Goal: Information Seeking & Learning: Learn about a topic

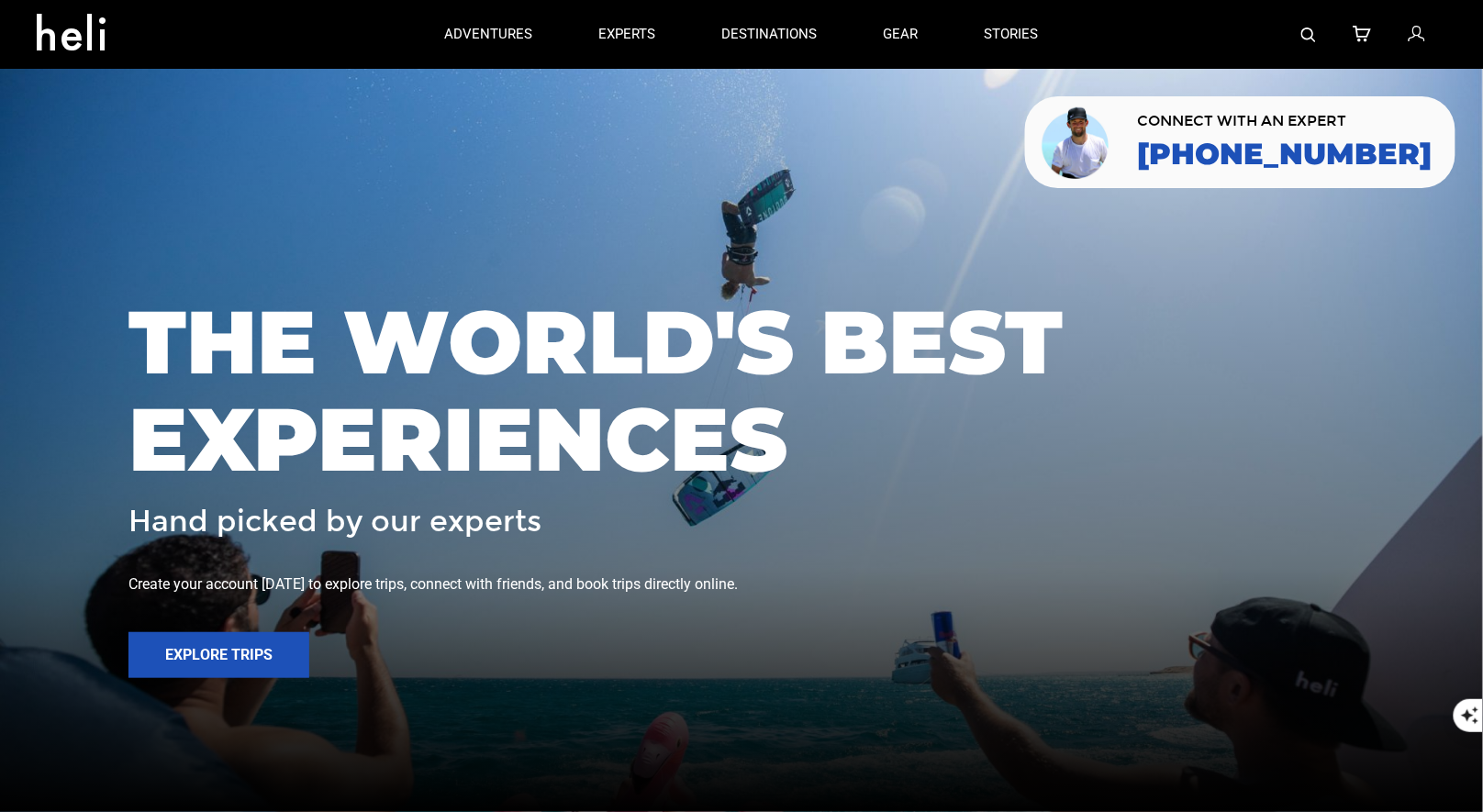
click at [1294, 35] on div at bounding box center [1259, 34] width 375 height 69
click at [1306, 33] on img at bounding box center [1309, 34] width 15 height 15
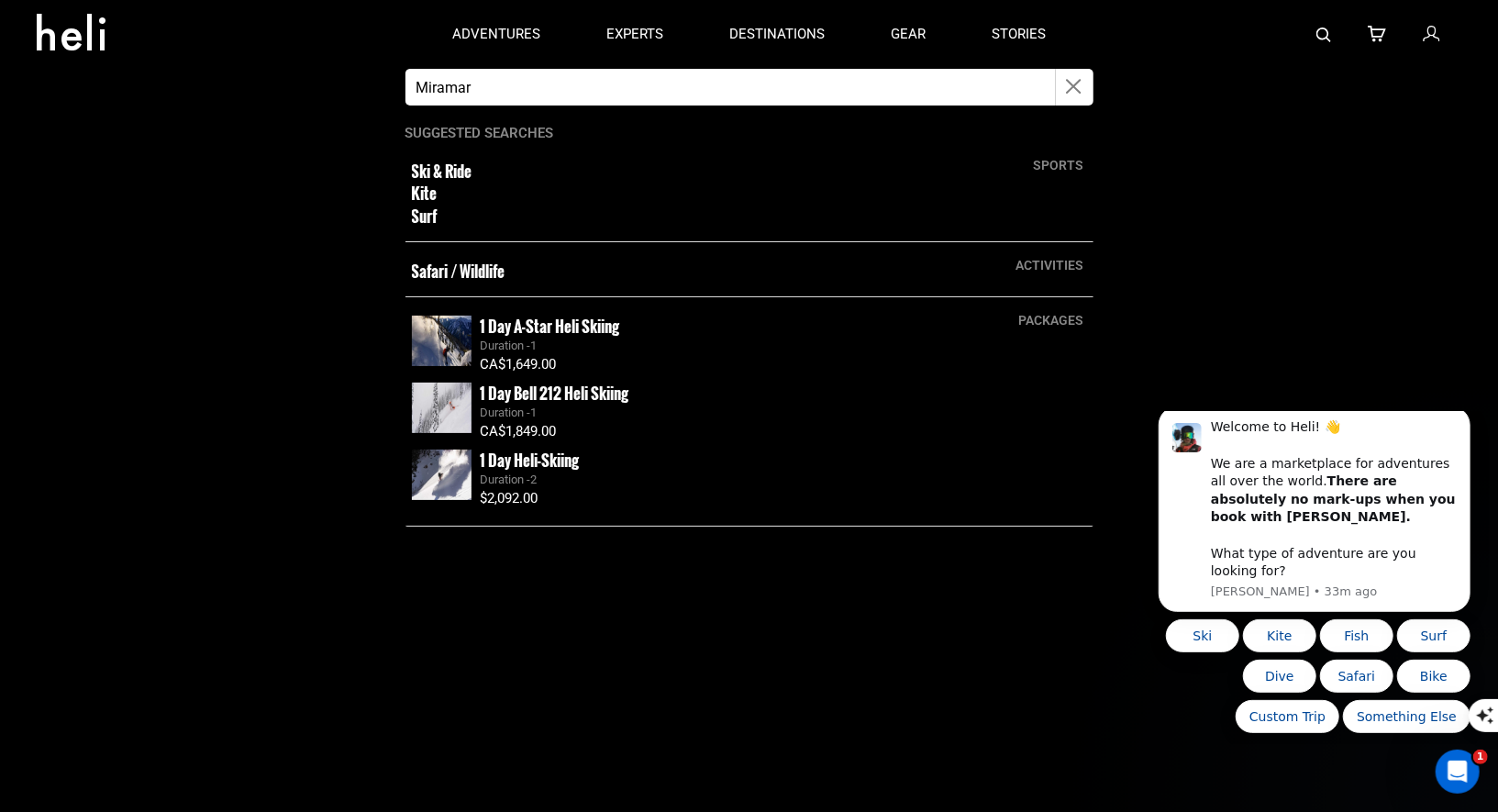
type input "Miramar"
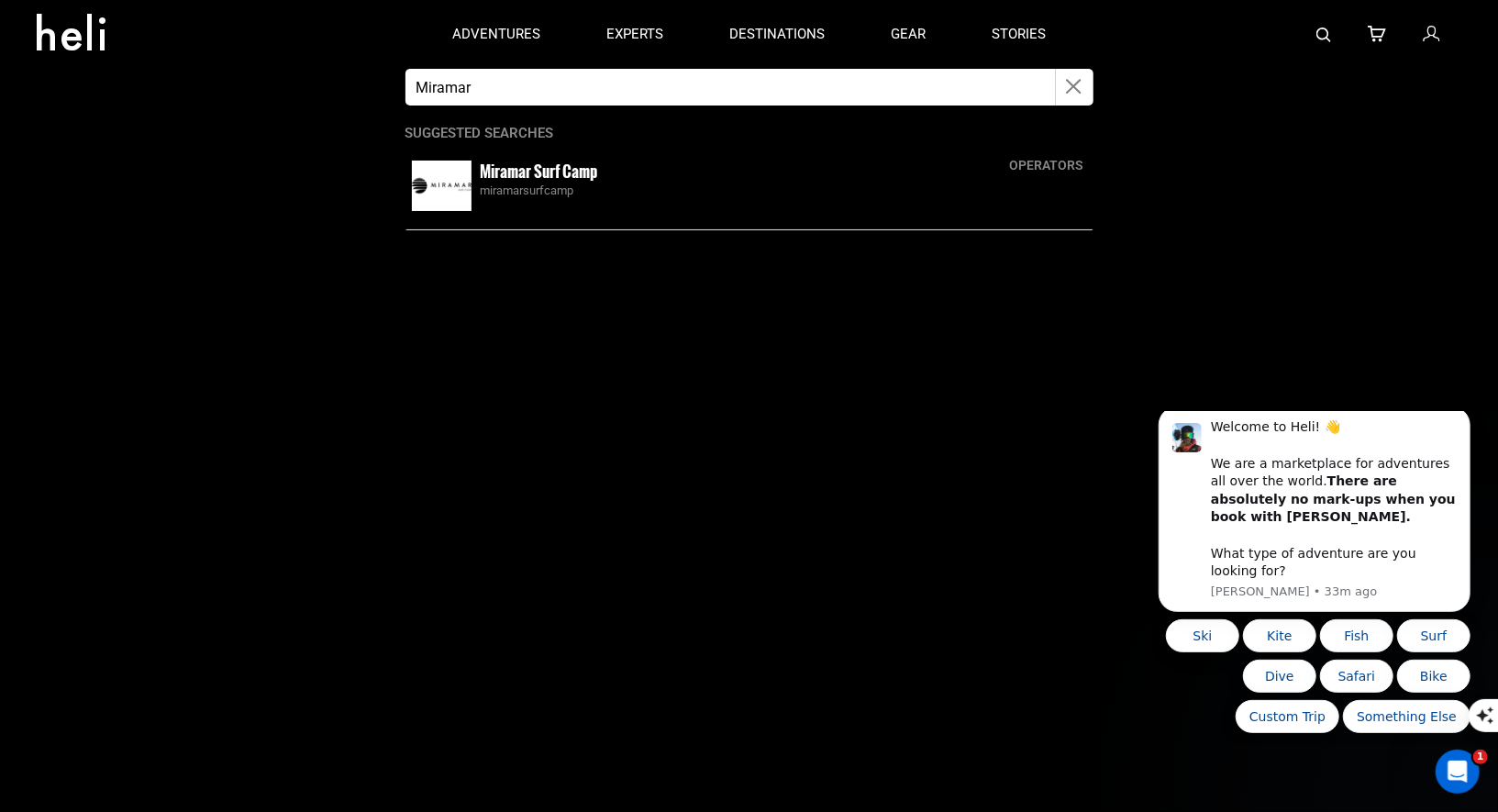
click at [562, 174] on small "Miramar Surf Camp" at bounding box center [538, 170] width 117 height 23
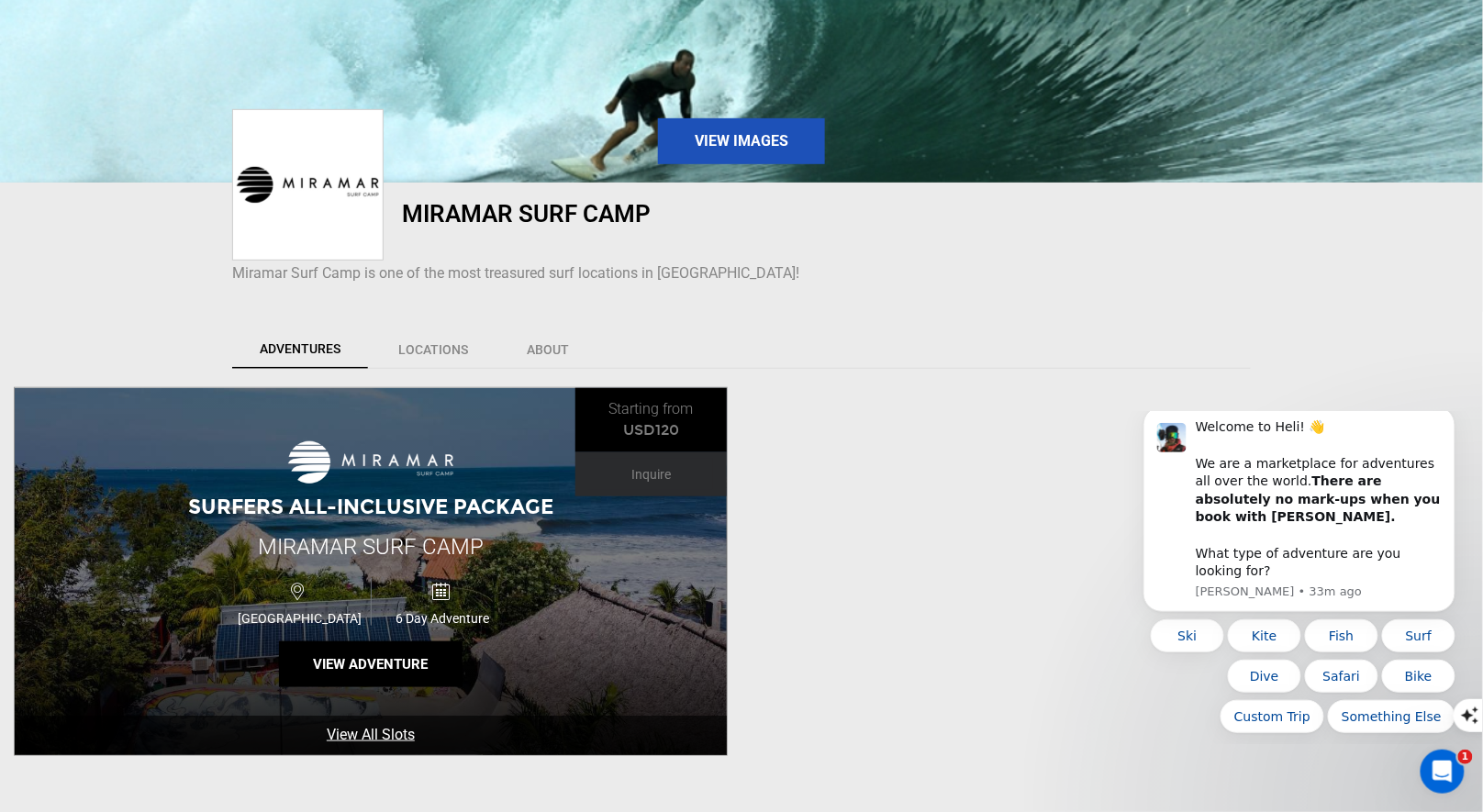
scroll to position [303, 0]
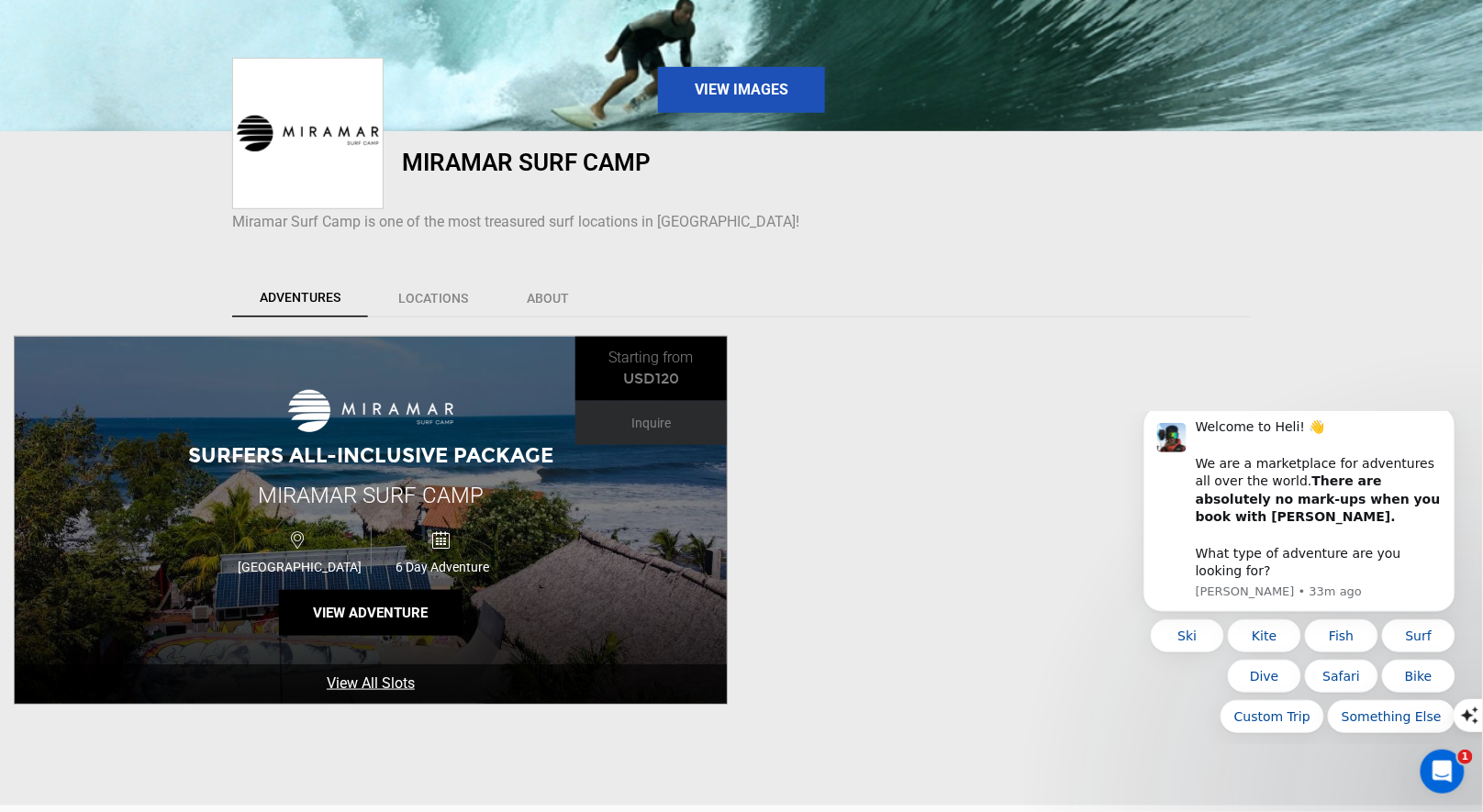
click at [406, 461] on span "Surfers All-Inclusive Package" at bounding box center [370, 455] width 365 height 25
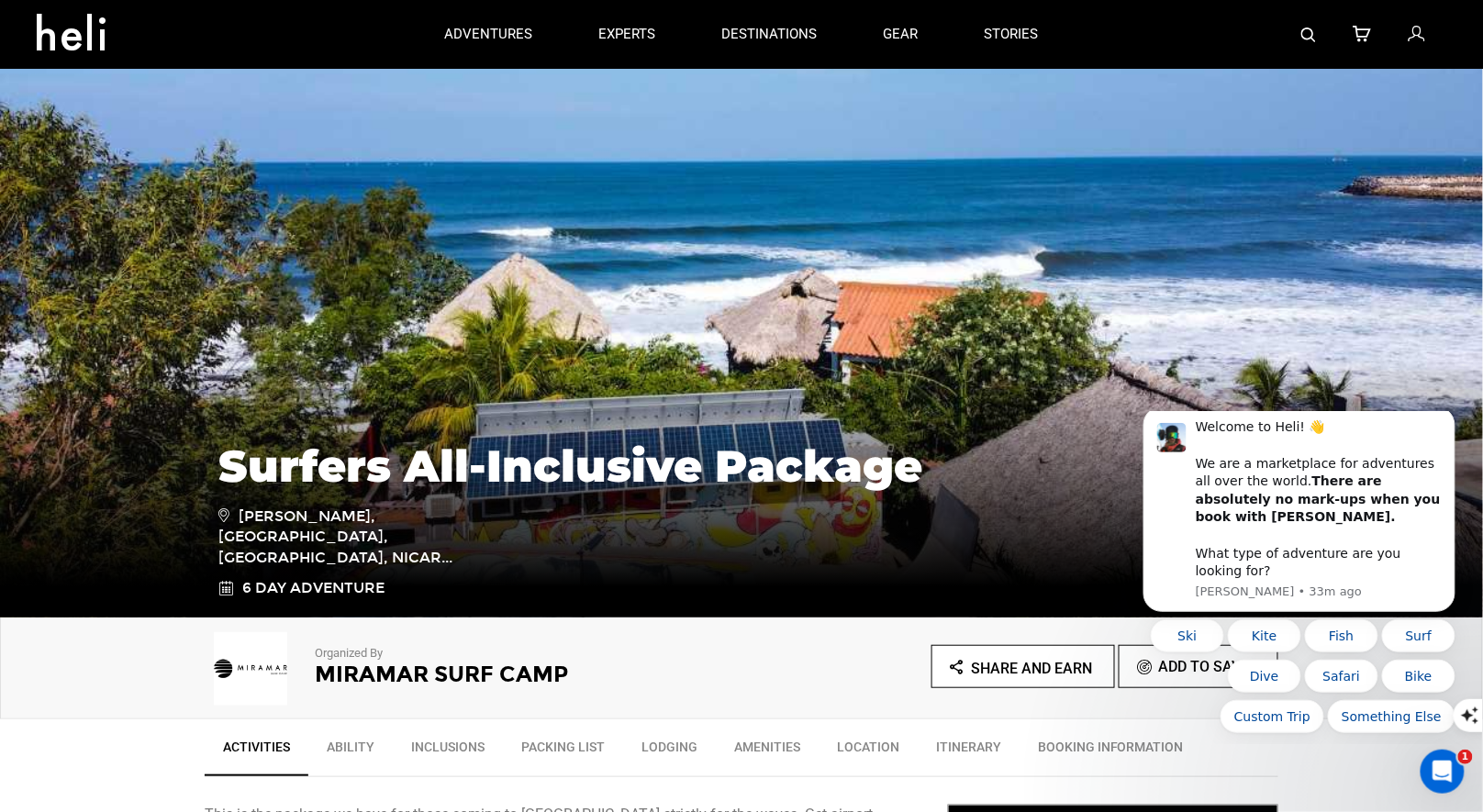
scroll to position [1, 0]
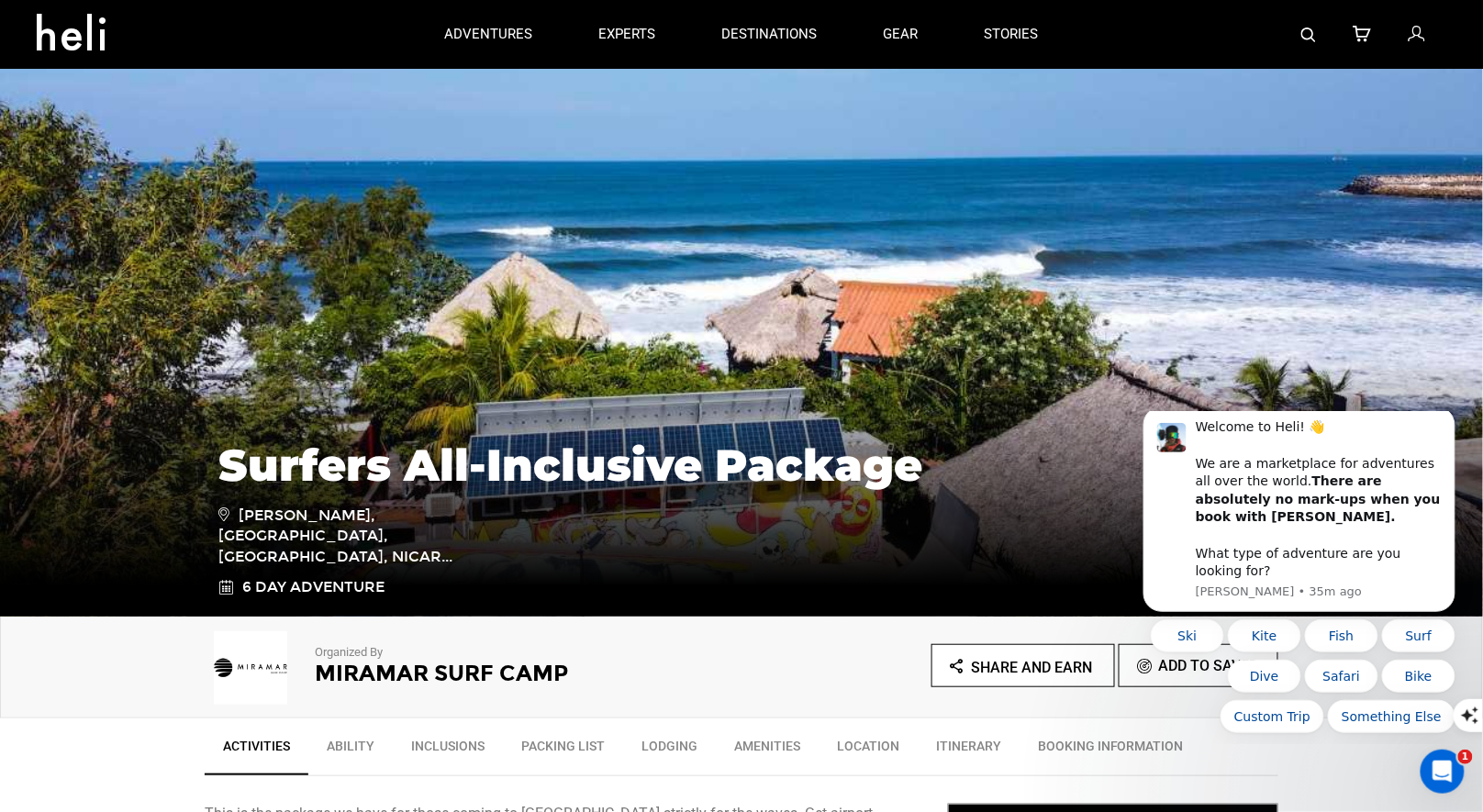
click at [1313, 33] on img at bounding box center [1309, 34] width 15 height 15
click at [1306, 39] on img at bounding box center [1309, 34] width 15 height 15
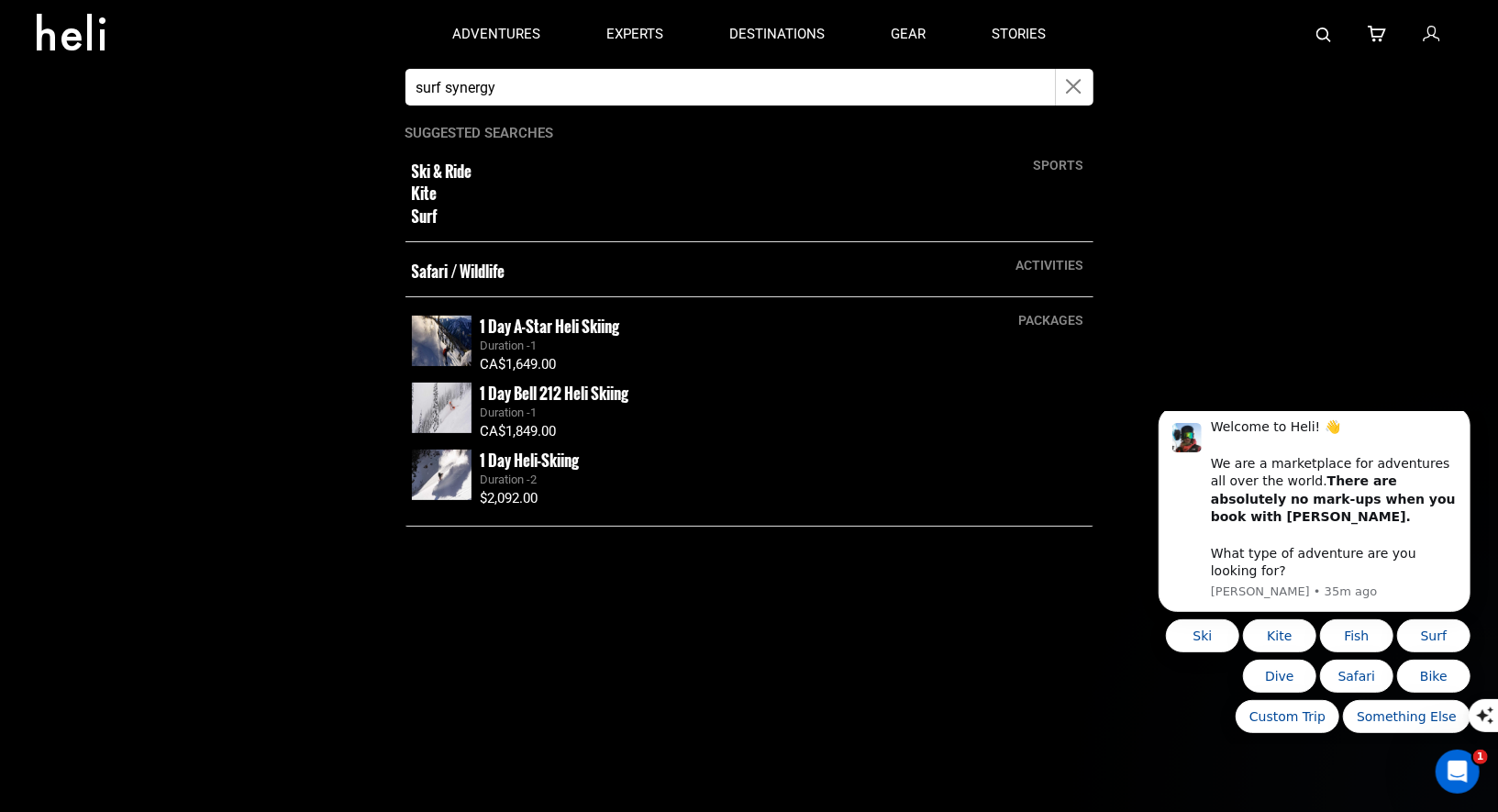
type input "surf synergy"
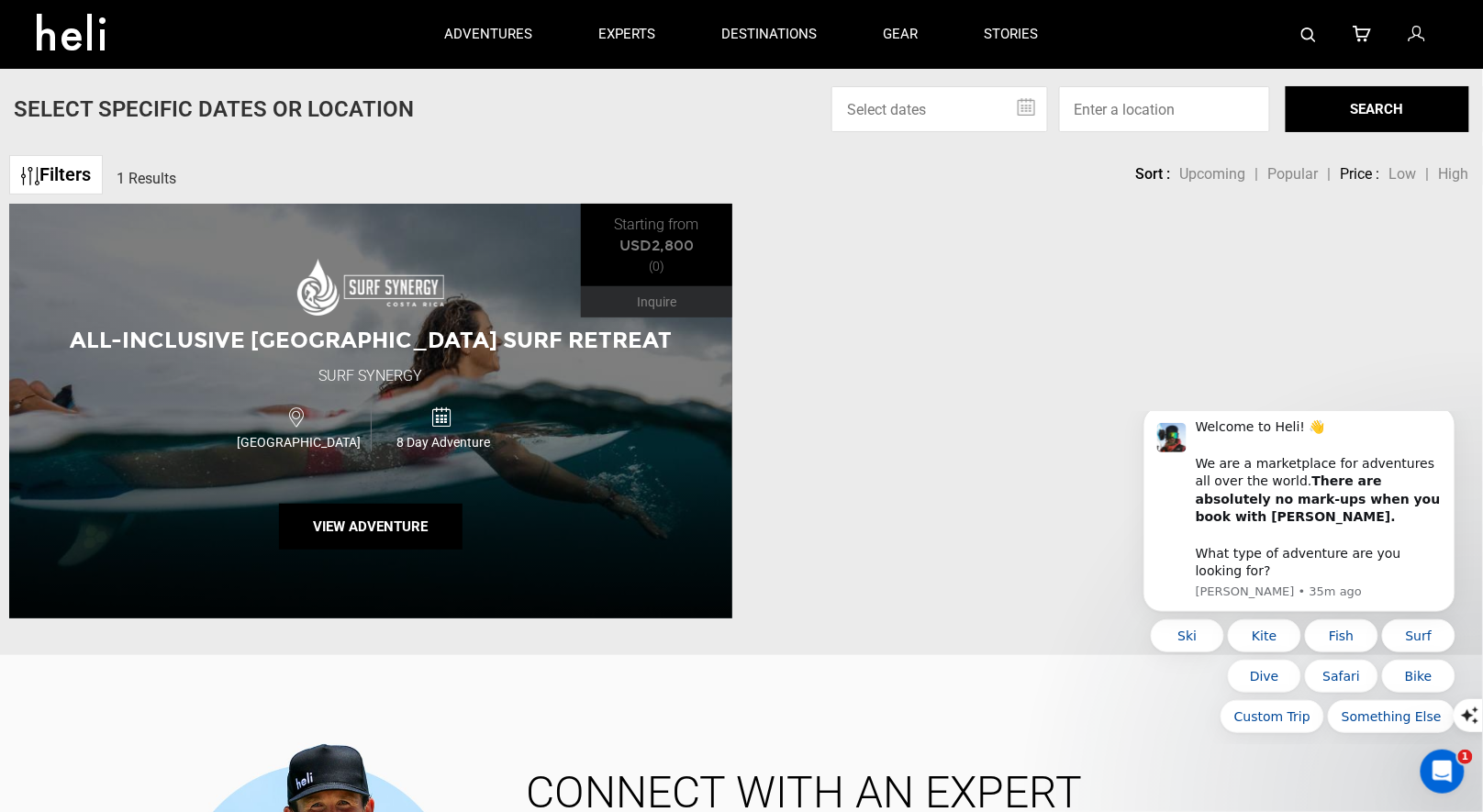
click at [450, 437] on div "8 Day Adventure" at bounding box center [443, 426] width 145 height 48
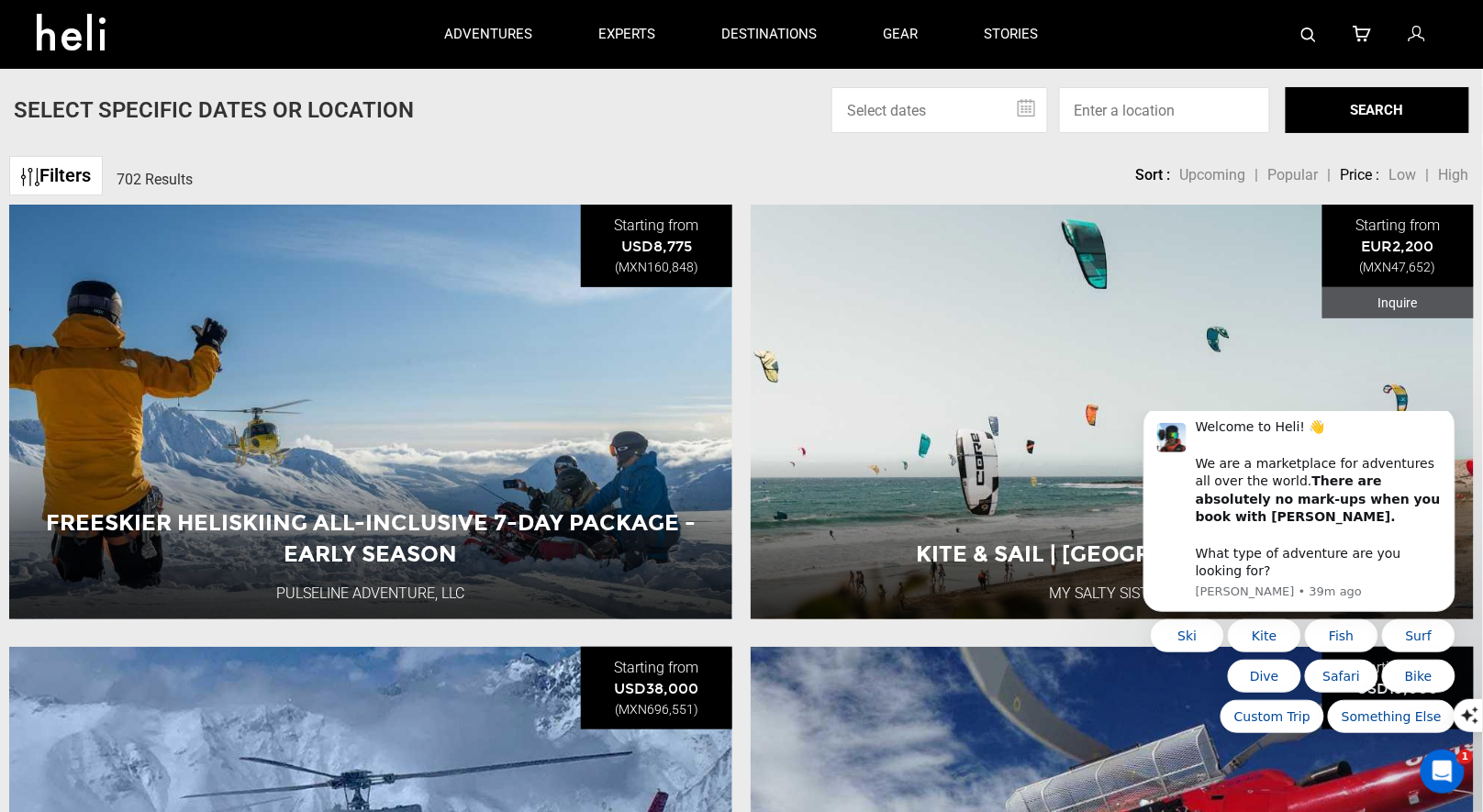
click at [1323, 22] on div at bounding box center [1259, 34] width 375 height 69
click at [1304, 32] on img at bounding box center [1309, 34] width 15 height 15
type input "Nest"
click at [1316, 21] on link at bounding box center [1309, 34] width 15 height 69
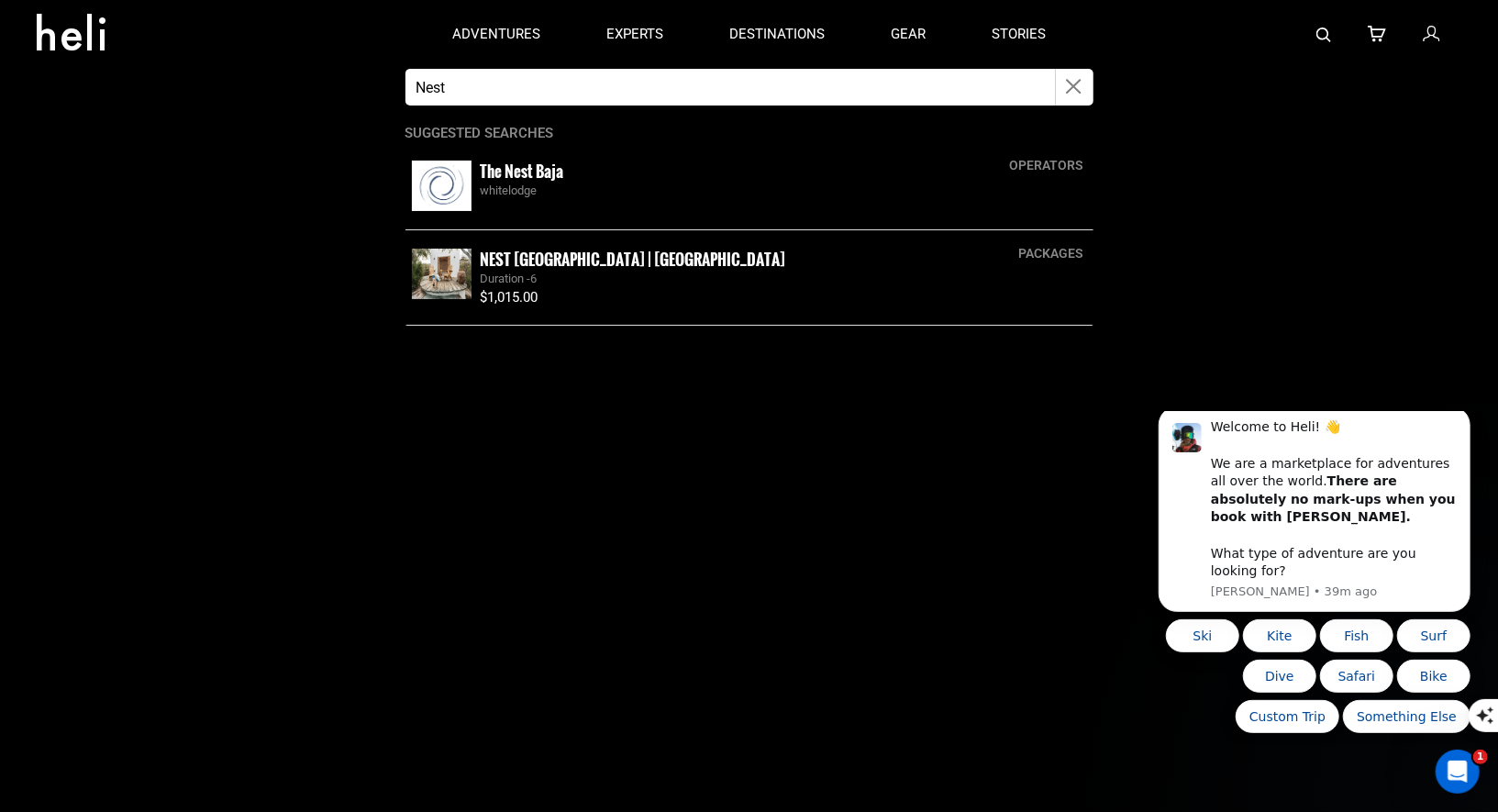
click at [488, 172] on small "The Nest Baja" at bounding box center [522, 170] width 84 height 23
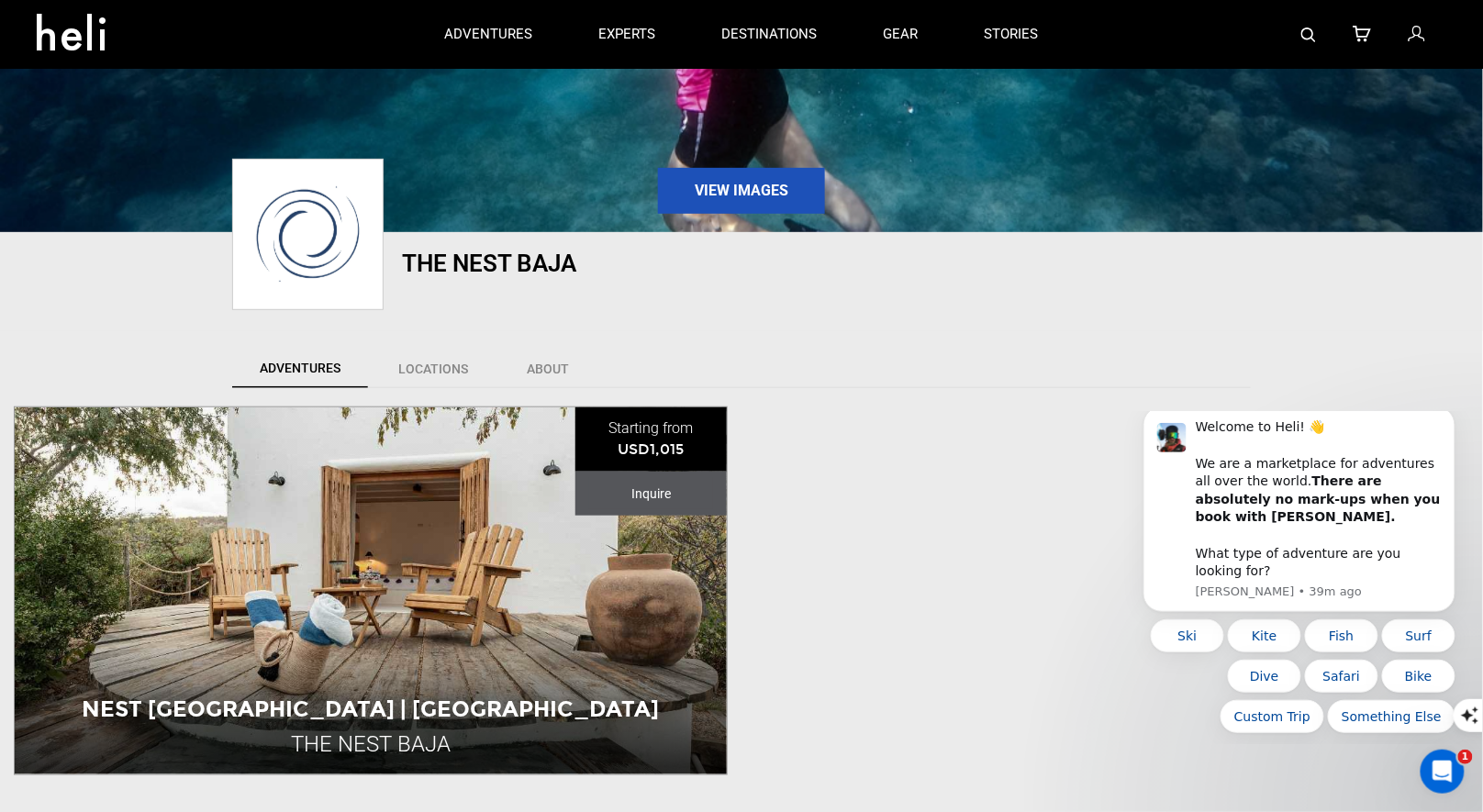
scroll to position [564, 0]
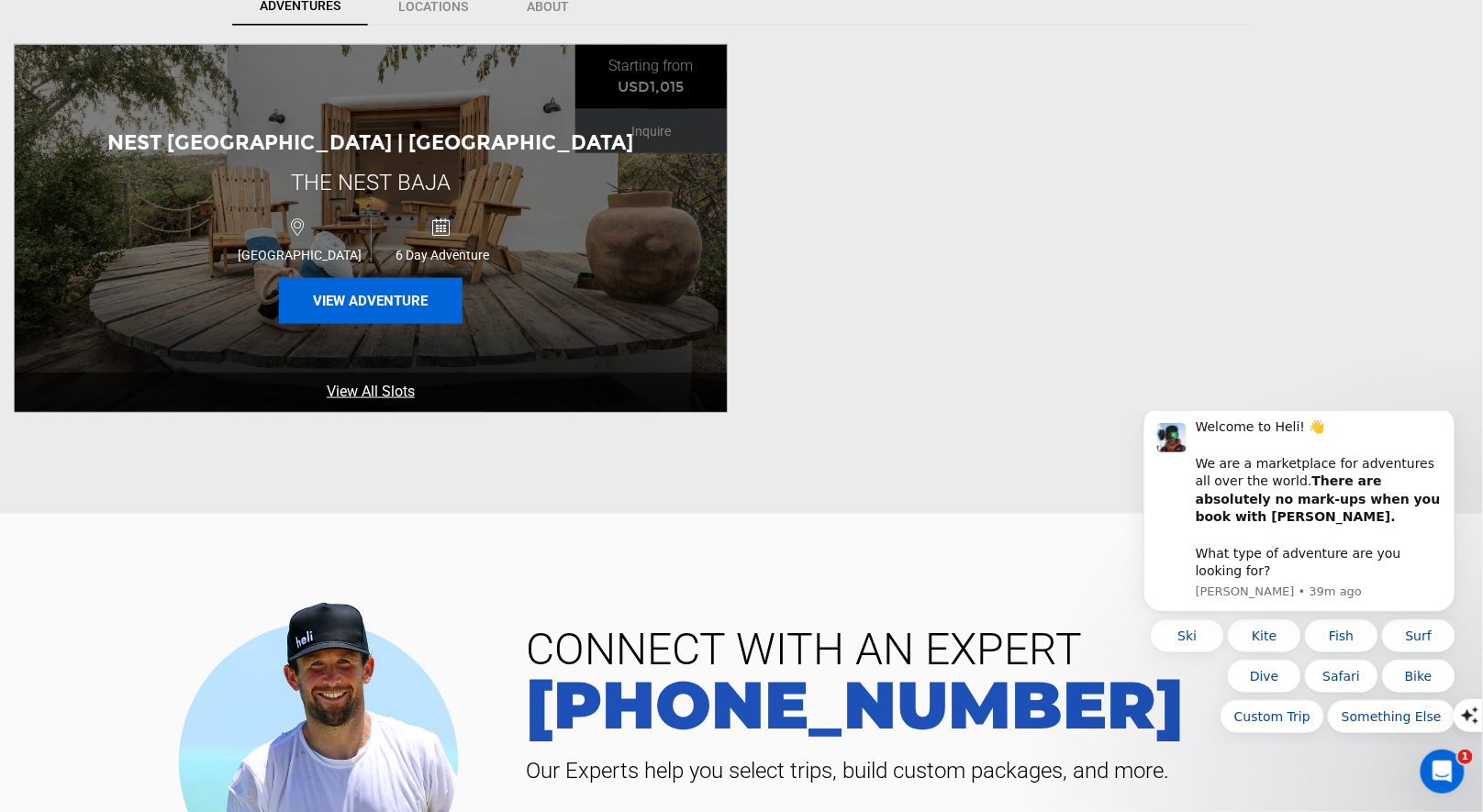
click at [356, 309] on button "View Adventure" at bounding box center [370, 300] width 183 height 46
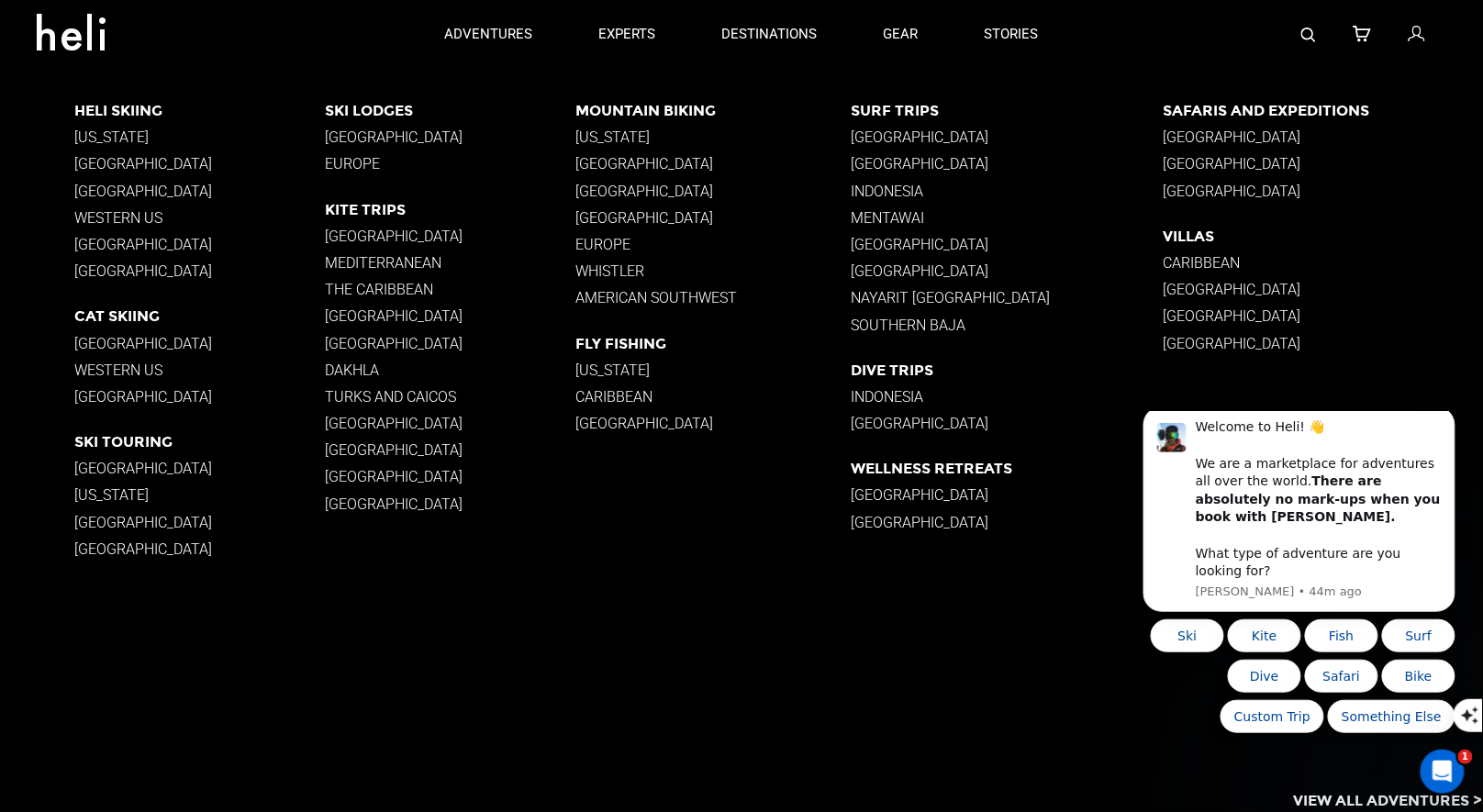
click at [1327, 37] on div at bounding box center [1259, 34] width 375 height 69
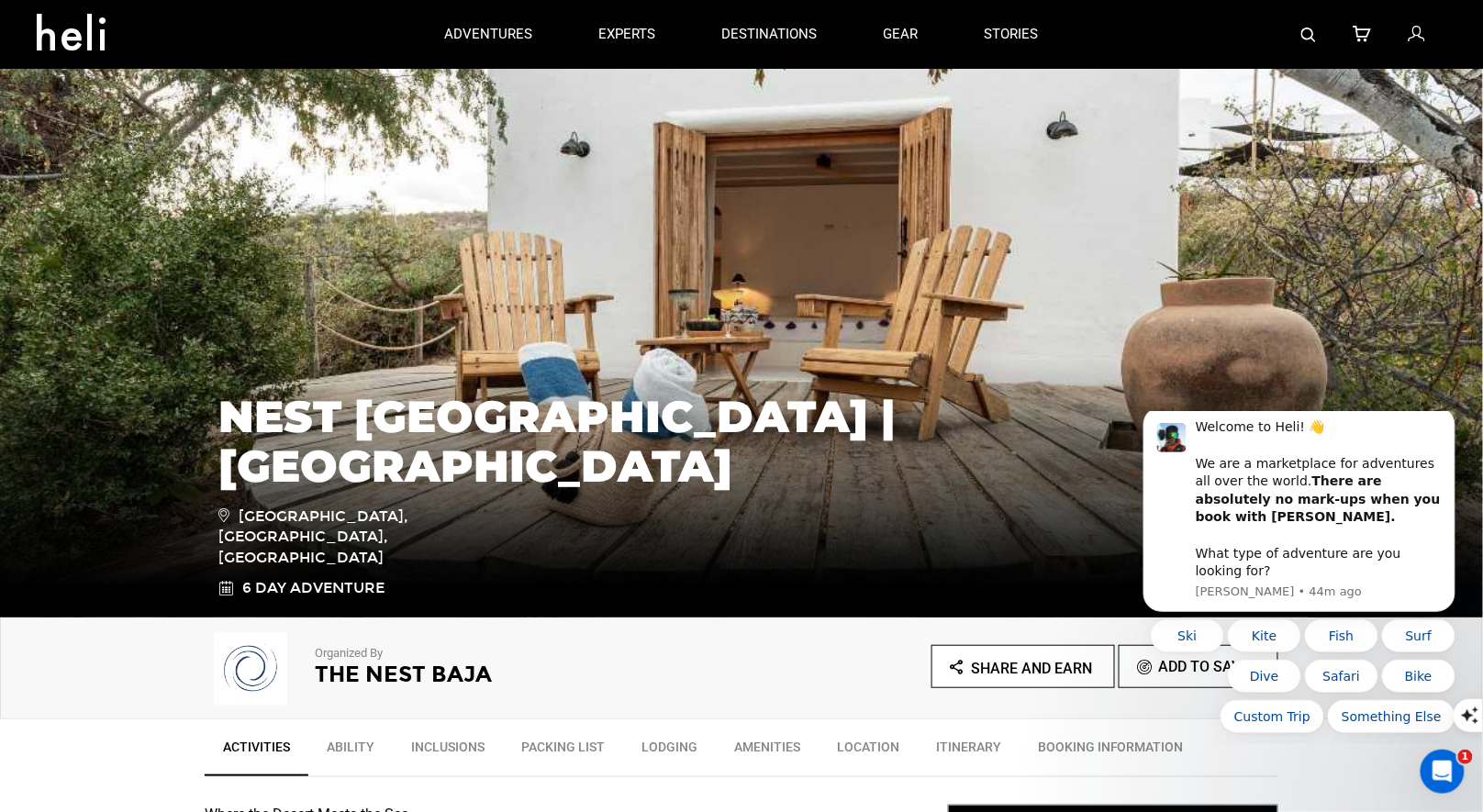
click at [1305, 35] on img at bounding box center [1309, 34] width 15 height 15
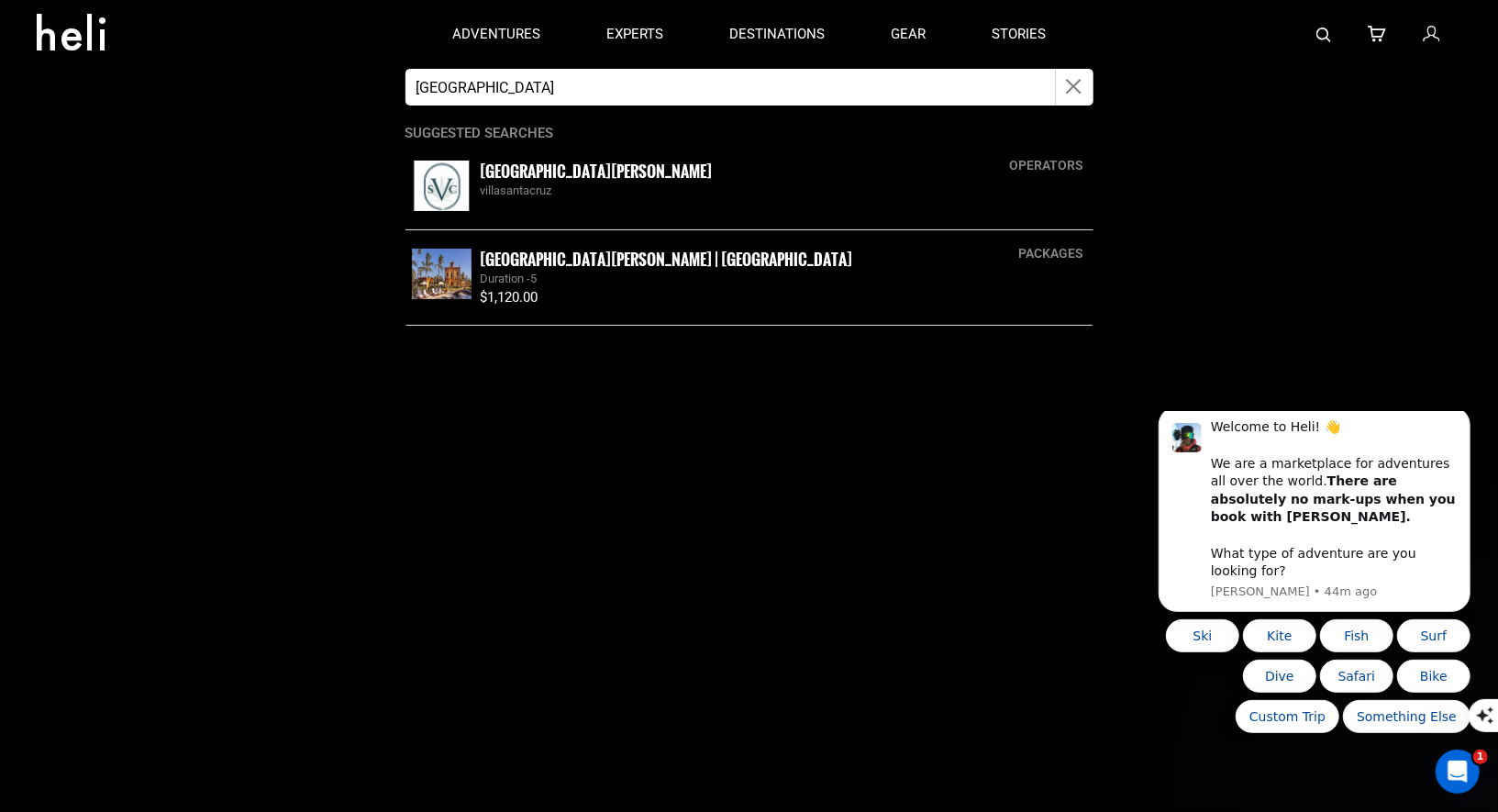
type input "[GEOGRAPHIC_DATA]"
click at [465, 257] on img at bounding box center [441, 274] width 60 height 50
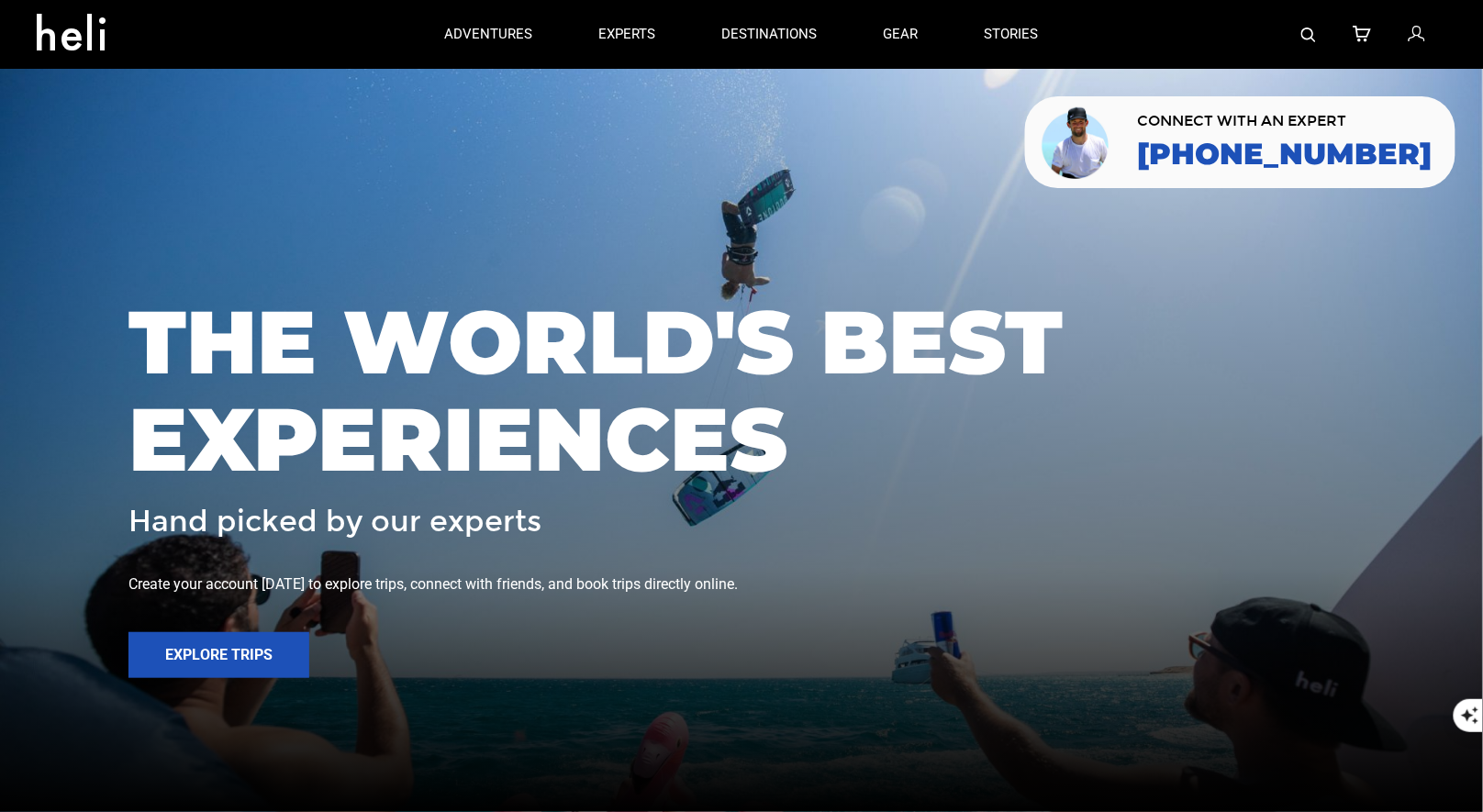
click at [1310, 26] on link at bounding box center [1309, 34] width 15 height 69
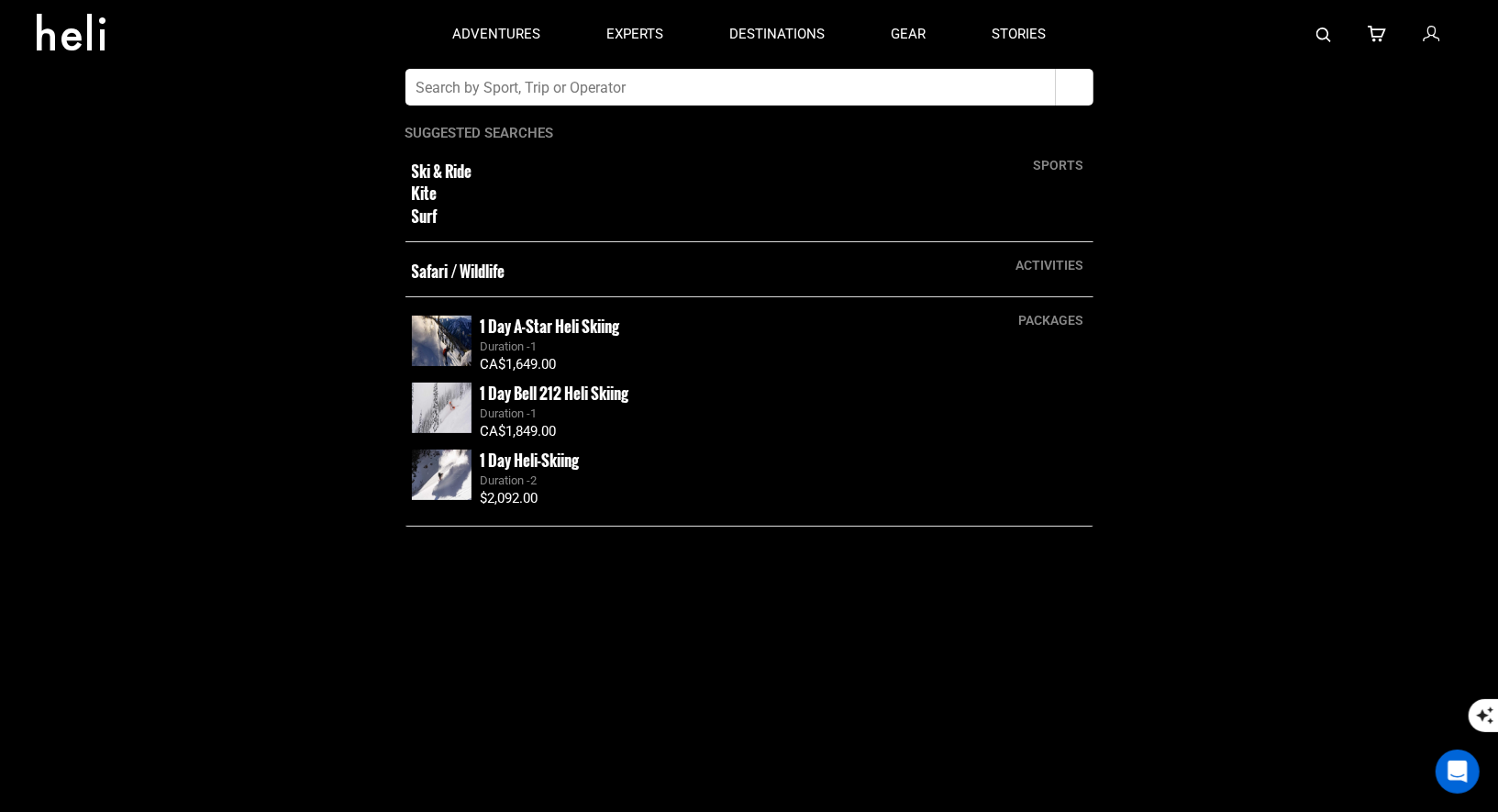
click at [842, 78] on input "text" at bounding box center [730, 87] width 651 height 36
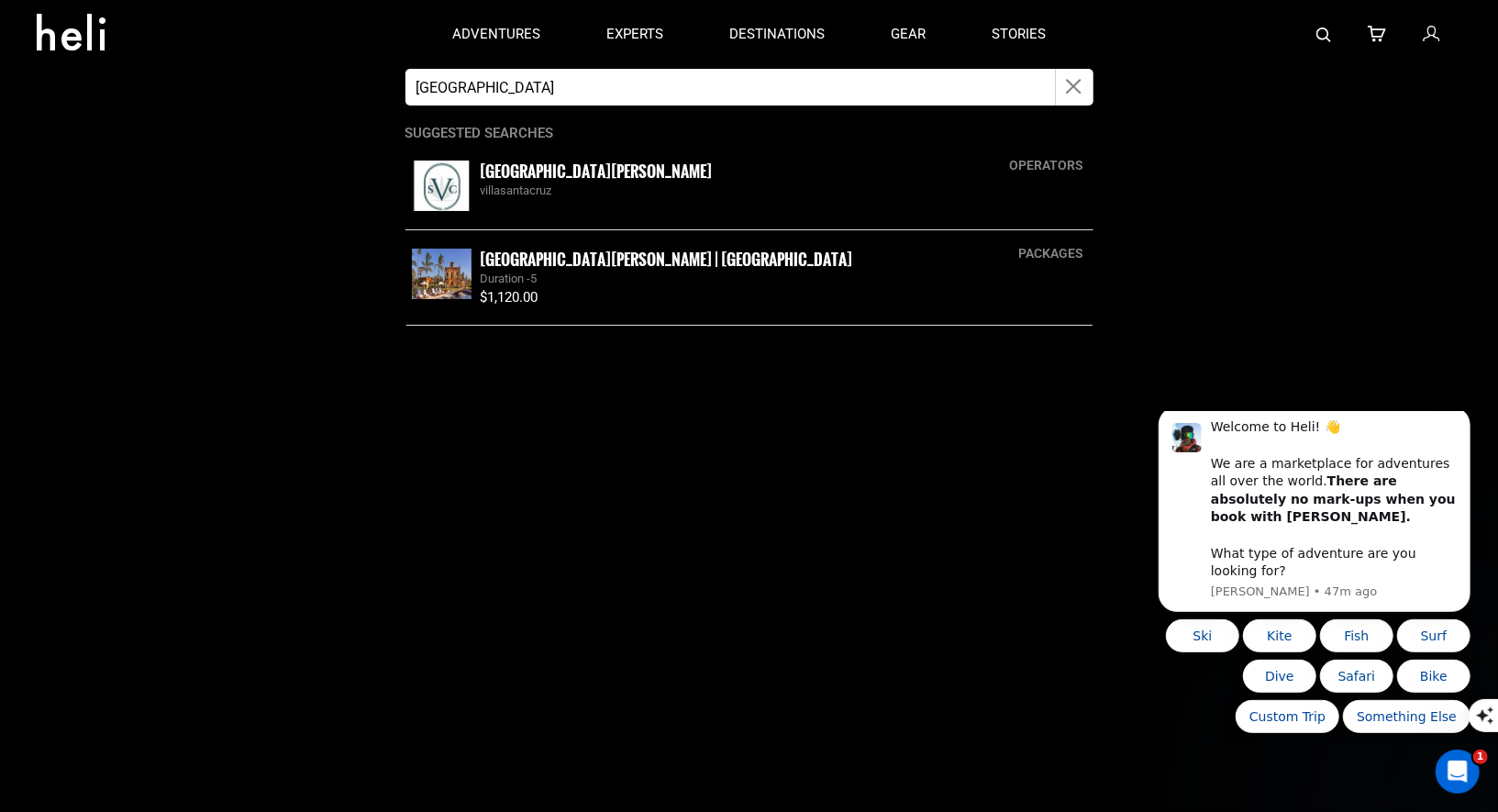
type input "[GEOGRAPHIC_DATA]"
click at [528, 178] on small "[GEOGRAPHIC_DATA][PERSON_NAME]" at bounding box center [596, 170] width 232 height 23
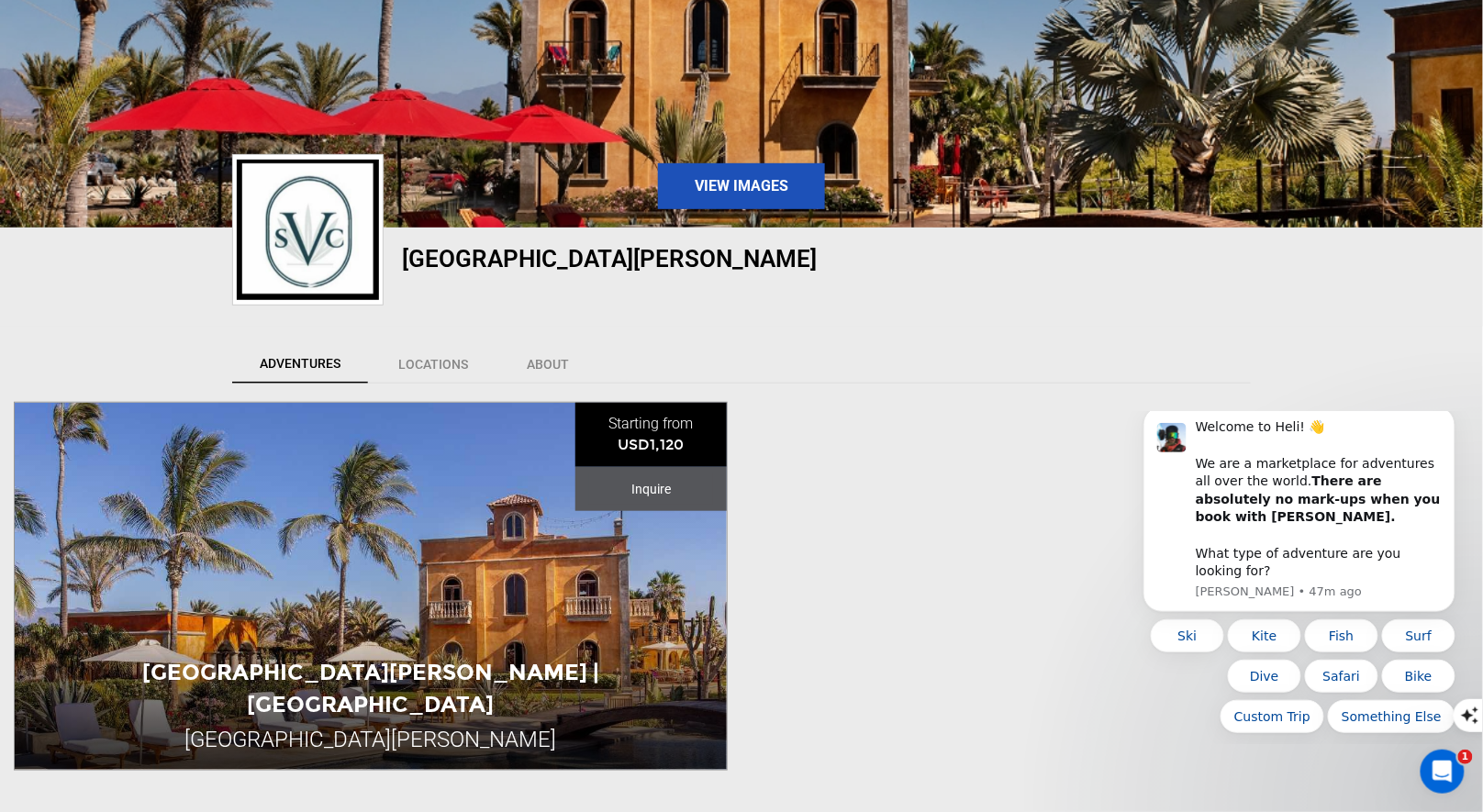
scroll to position [444, 0]
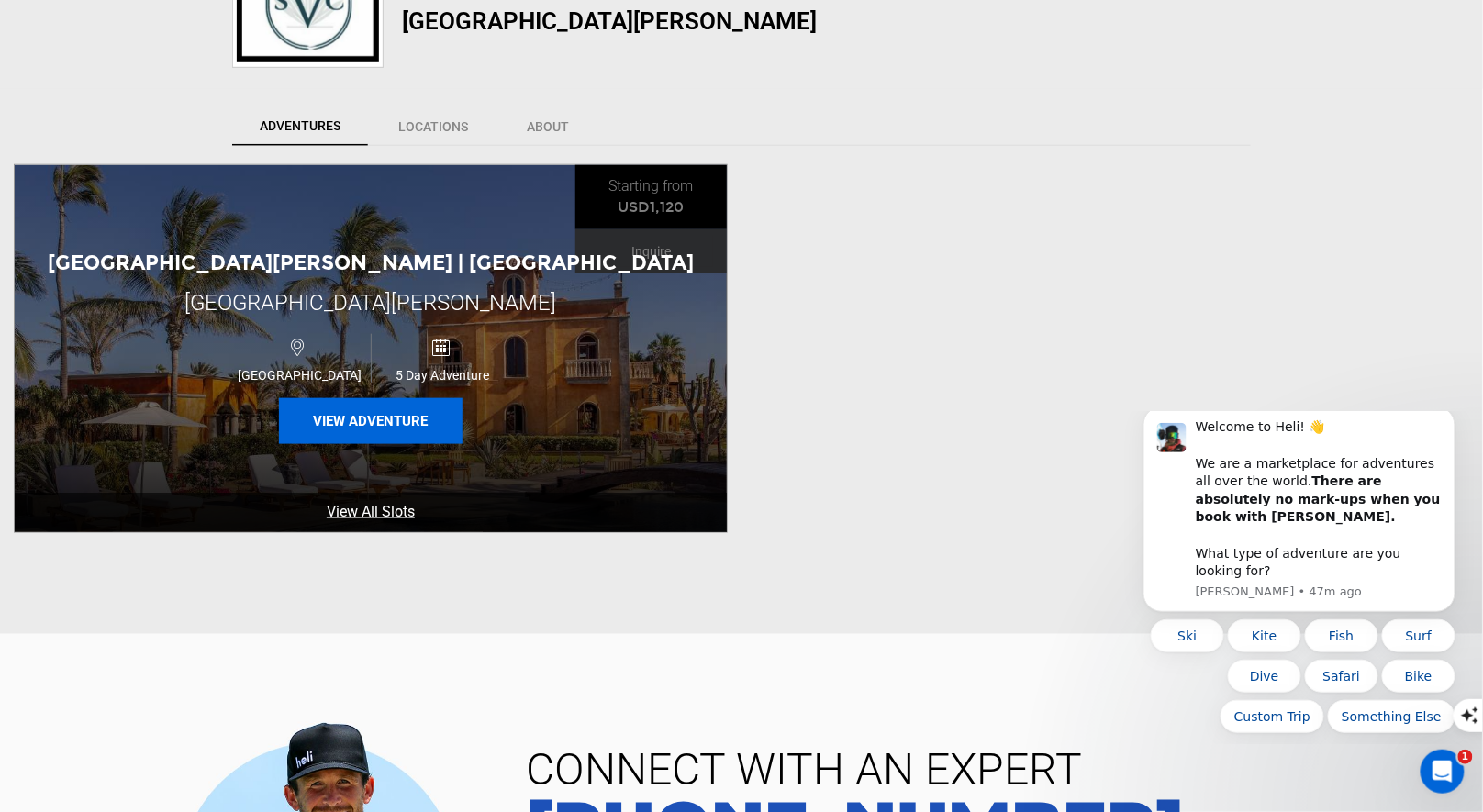
click at [368, 407] on button "View Adventure" at bounding box center [370, 421] width 183 height 46
